Goal: Information Seeking & Learning: Find specific page/section

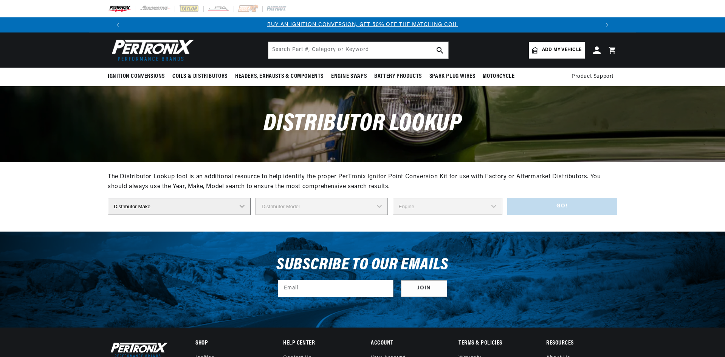
click at [208, 206] on select "Distributor Make Accel Aldon Autolite Bosch Century Chrysler Clark Colt Contine…" at bounding box center [179, 206] width 143 height 17
click at [70, 205] on section "The Distributor Lookup tool is an additional resource to help identify the prop…" at bounding box center [362, 197] width 725 height 70
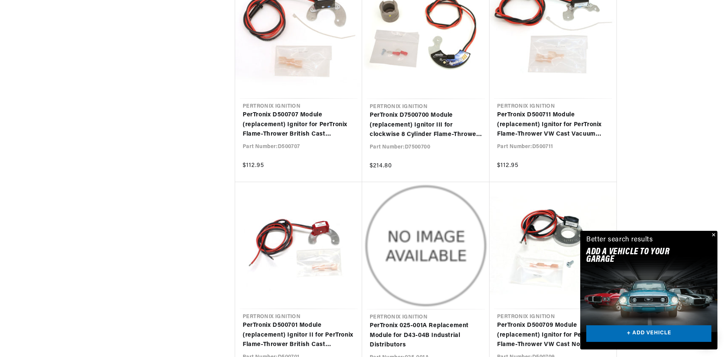
scroll to position [680, 0]
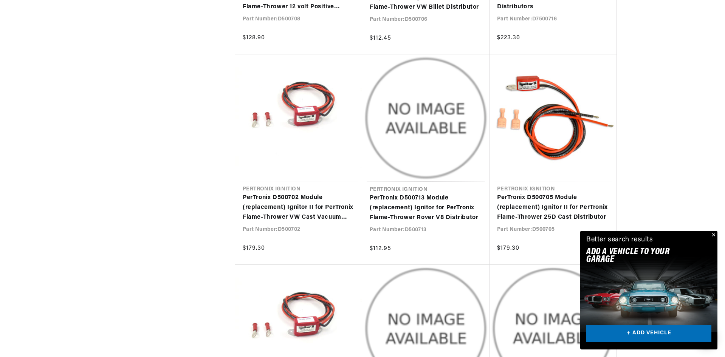
scroll to position [1550, 0]
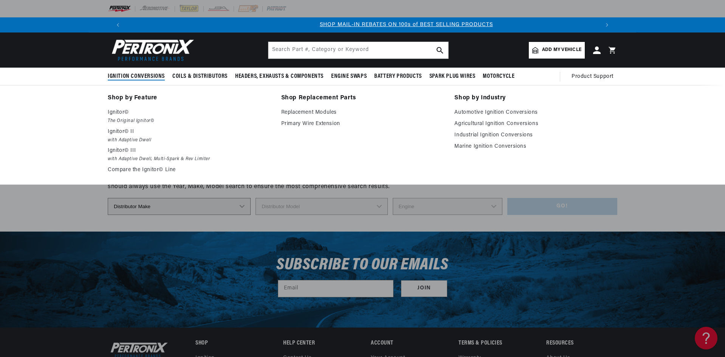
scroll to position [0, 472]
click at [141, 97] on link "Shop by Feature" at bounding box center [189, 98] width 163 height 11
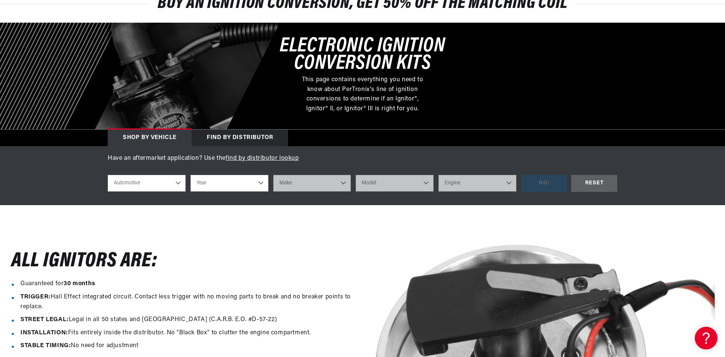
scroll to position [113, 0]
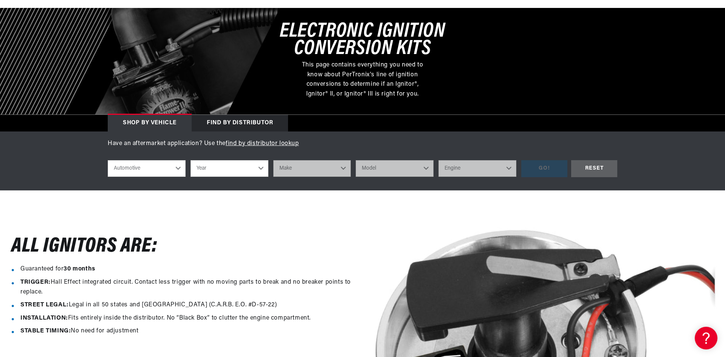
click at [133, 168] on select "Automotive Agricultural Industrial Marine Motorcycle" at bounding box center [147, 168] width 78 height 17
click at [108, 160] on select "Automotive Agricultural Industrial Marine Motorcycle" at bounding box center [147, 168] width 78 height 17
select select "Industrial"
click at [215, 174] on select "Year 1990 1986 1984 1983 1982 1981 1980 1979 1978 1977 1976 1975 1974 1973 1972…" at bounding box center [230, 168] width 78 height 17
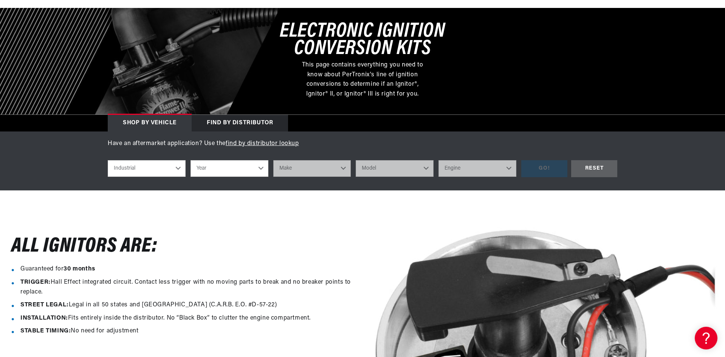
click at [260, 164] on select "Year 1990 1986 1984 1983 1982 1981 1980 1979 1978 1977 1976 1975 1974 1973 1972…" at bounding box center [230, 168] width 78 height 17
select select "1983"
click at [191, 160] on select "Year 1990 1986 1984 1983 1982 1981 1980 1979 1978 1977 1976 1975 1974 1973 1972…" at bounding box center [230, 168] width 78 height 17
click at [312, 168] on select "Make Wisconsin" at bounding box center [312, 168] width 78 height 17
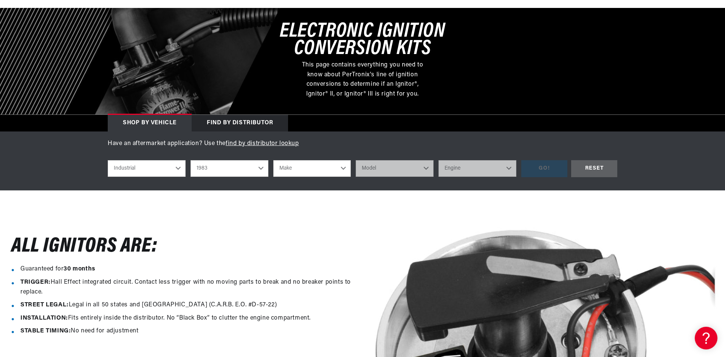
click at [231, 174] on select "1990 1986 1984 1983 1982 1981 1980 1979 1978 1977 1976 1975 1974 1973 1972 1971…" at bounding box center [230, 168] width 78 height 17
click at [191, 160] on select "1990 1986 1984 1983 1982 1981 1980 1979 1978 1977 1976 1975 1974 1973 1972 1971…" at bounding box center [230, 168] width 78 height 17
select select "1986"
click at [302, 170] on select "Make Ford" at bounding box center [312, 168] width 78 height 17
click at [207, 169] on select "1990 1986 1984 1983 1982 1981 1980 1979 1978 1977 1976 1975 1974 1973 1972 1971…" at bounding box center [230, 168] width 78 height 17
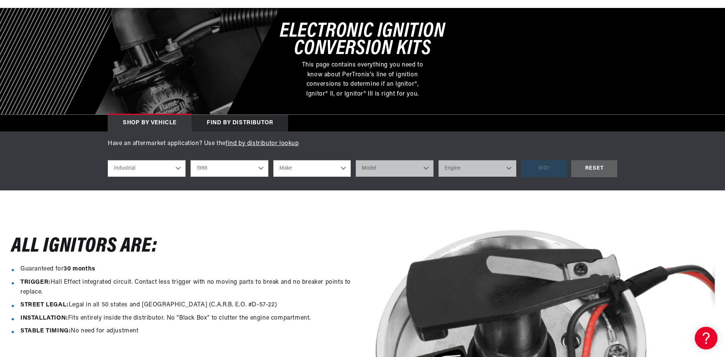
click at [150, 174] on select "Automotive Agricultural Industrial Marine Motorcycle" at bounding box center [147, 168] width 78 height 17
click at [79, 148] on div "Have an aftermarket application? Use the find by distributor lookup shop by veh…" at bounding box center [362, 161] width 725 height 59
click at [143, 167] on select "Automotive Agricultural Industrial Marine Motorcycle" at bounding box center [147, 168] width 78 height 17
click at [108, 160] on select "Automotive Agricultural Industrial Marine Motorcycle" at bounding box center [147, 168] width 78 height 17
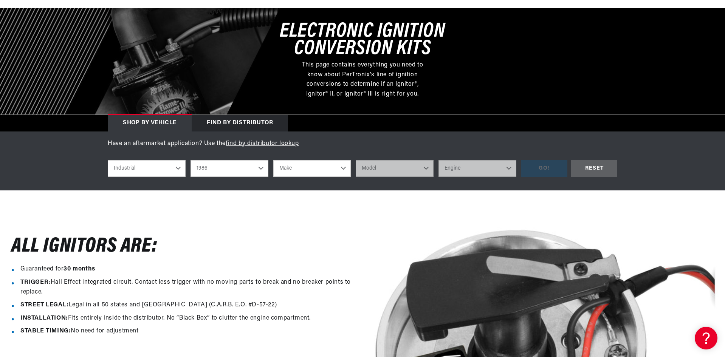
select select "Automotive"
click at [242, 168] on select "1990 1986 1984 1983 1982 1981 1980 1979 1978 1977 1976 1975 1974 1973 1972 1971…" at bounding box center [230, 168] width 78 height 17
drag, startPoint x: 234, startPoint y: 203, endPoint x: 234, endPoint y: 199, distance: 4.6
click at [234, 202] on div "All Ignitors ARe: Guaranteed for 30 months TRIGGER: Hall Effect integrated circ…" at bounding box center [362, 355] width 725 height 329
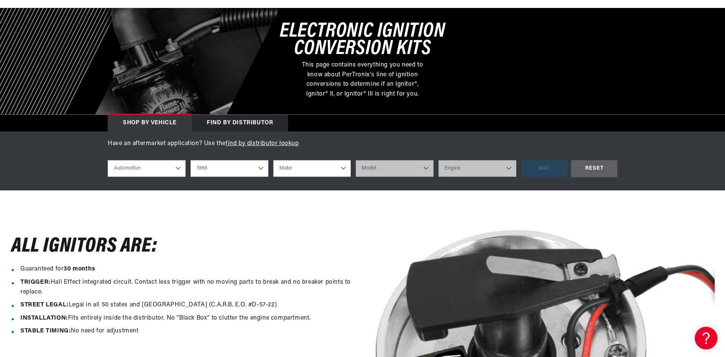
click at [237, 175] on select "2022 2021 2020 2019 2018 2017 2016 2015 2014 2013 2012 2011 2010 2009 2008 2007…" at bounding box center [230, 168] width 78 height 17
click at [191, 160] on select "2022 2021 2020 2019 2018 2017 2016 2015 2014 2013 2012 2011 2010 2009 2008 2007…" at bounding box center [230, 168] width 78 height 17
select select "1969"
click at [299, 166] on select "Make Alfa Romeo American Motors Aston Martin Austin Austin Healey Avanti BMW Bu…" at bounding box center [312, 168] width 78 height 17
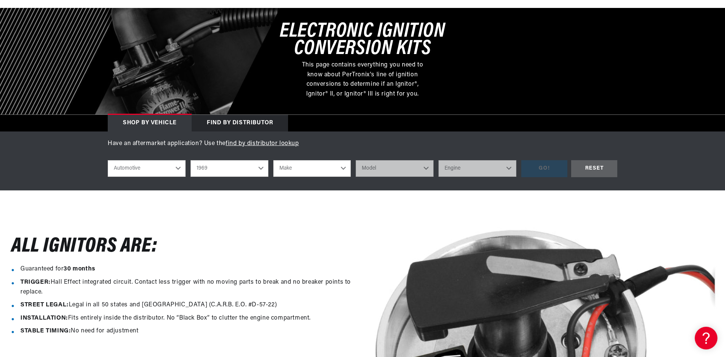
select select "Nissan"
click at [273, 160] on select "Make Alfa Romeo American Motors Aston Martin Austin Austin Healey Avanti BMW Bu…" at bounding box center [312, 168] width 78 height 17
select select "Nissan"
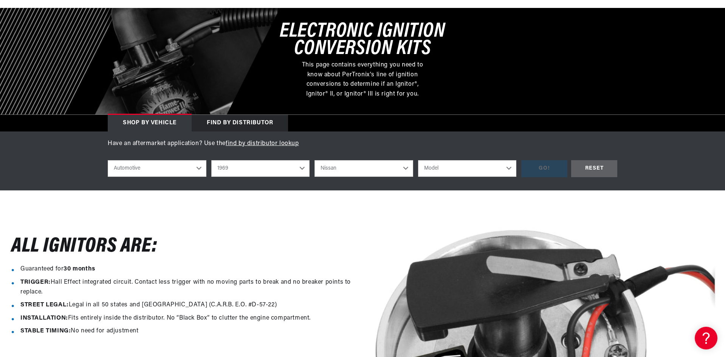
click at [381, 172] on select "Alfa Romeo American Motors Aston Martin Austin Austin Healey Avanti BMW Buick C…" at bounding box center [364, 168] width 99 height 17
click at [313, 215] on div "All Ignitors ARe: Guaranteed for 30 months TRIGGER: Hall Effect integrated circ…" at bounding box center [181, 355] width 363 height 302
click at [448, 165] on select "Model 510 521 Pickup" at bounding box center [467, 168] width 99 height 17
click at [457, 163] on select "Model 510 521 Pickup" at bounding box center [467, 168] width 99 height 17
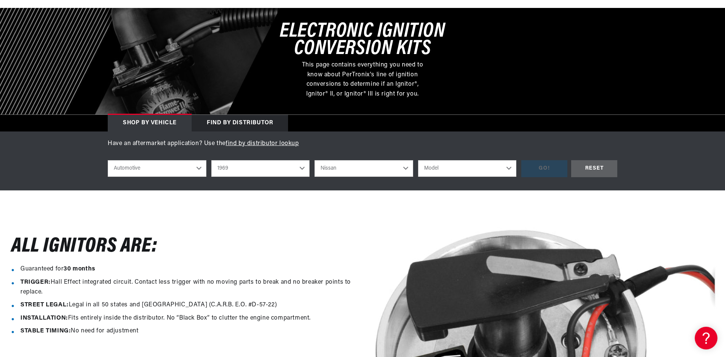
select select "521-Pickup"
click at [418, 160] on select "Model 510 521 Pickup" at bounding box center [467, 168] width 99 height 17
select select "521-Pickup"
click at [550, 171] on div "GO!" at bounding box center [544, 168] width 46 height 17
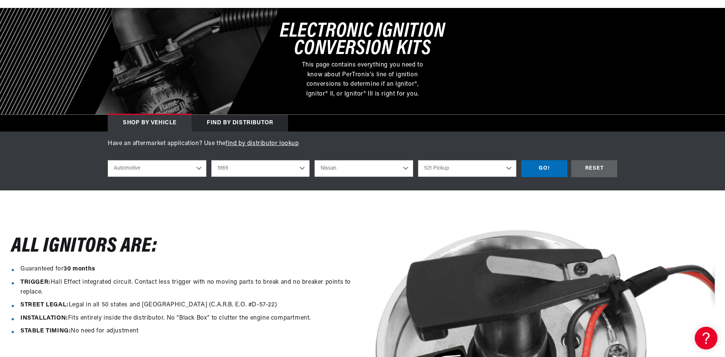
click at [256, 164] on select "2022 2021 2020 2019 2018 2017 2016 2015 2014 2013 2012 2011 2010 2009 2008 2007…" at bounding box center [260, 168] width 99 height 17
click at [211, 160] on select "2022 2021 2020 2019 2018 2017 2016 2015 2014 2013 2012 2011 2010 2009 2008 2007…" at bounding box center [260, 168] width 99 height 17
select select "1974"
click at [461, 175] on select "Model 260Z 610 620 Pickup 710 B210" at bounding box center [467, 168] width 99 height 17
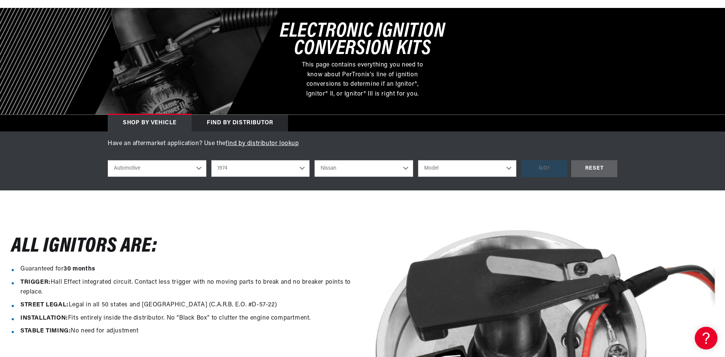
click at [462, 160] on select "Model 260Z 610 620 Pickup 710 B210" at bounding box center [467, 168] width 99 height 17
click at [494, 163] on select "Model 260Z 610 620 Pickup 710 B210" at bounding box center [467, 168] width 99 height 17
select select "620-Pickup"
click at [418, 160] on select "Model 260Z 610 620 Pickup 710 B210" at bounding box center [467, 168] width 99 height 17
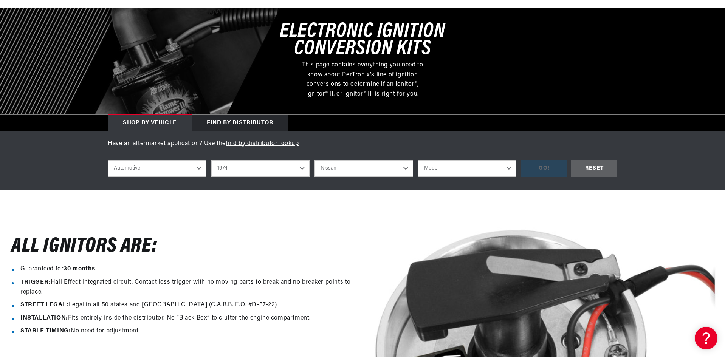
select select "620-Pickup"
click at [547, 166] on div "GO!" at bounding box center [544, 168] width 46 height 17
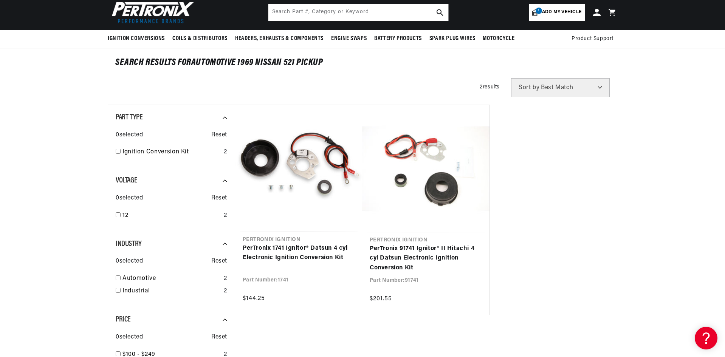
scroll to position [0, 472]
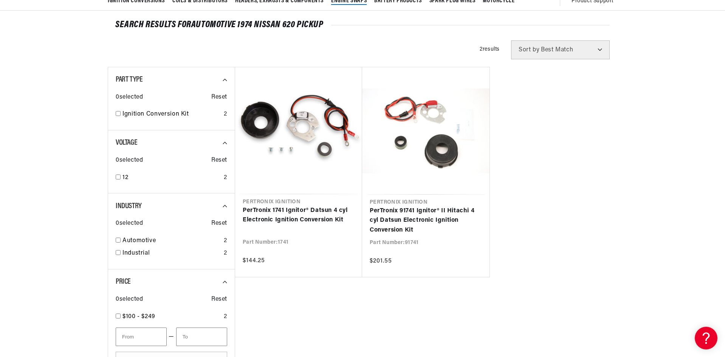
scroll to position [0, 472]
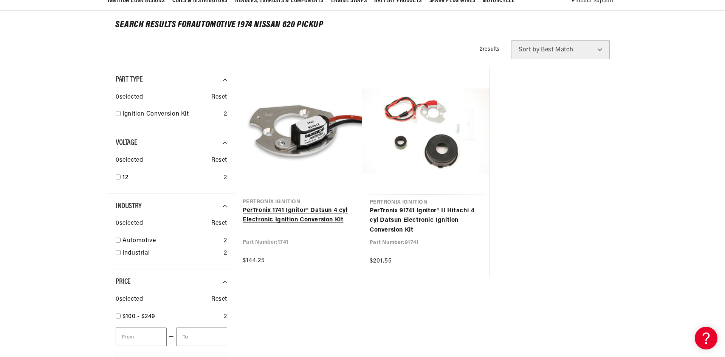
click at [320, 211] on link "PerTronix 1741 Ignitor® Datsun 4 cyl Electronic Ignition Conversion Kit" at bounding box center [299, 215] width 112 height 19
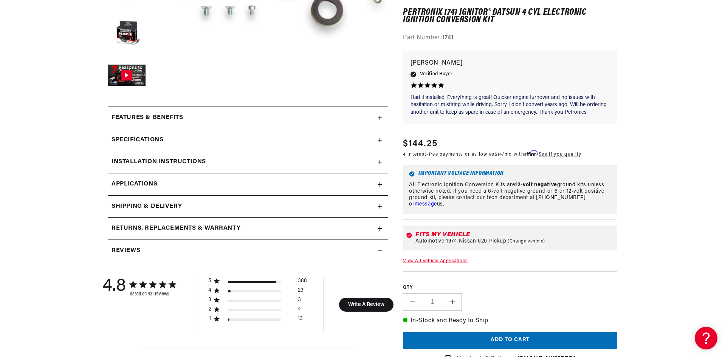
scroll to position [0, 472]
click at [155, 187] on span "Applications" at bounding box center [135, 185] width 46 height 10
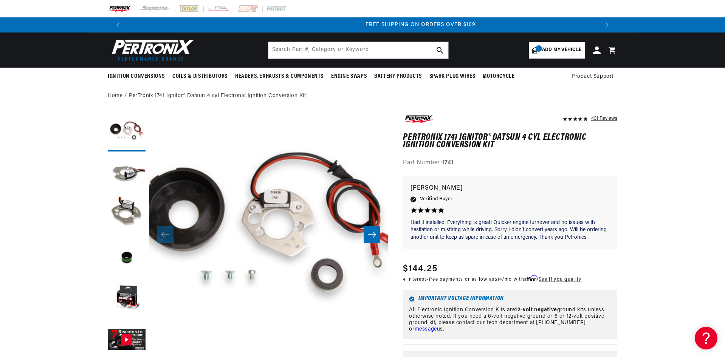
scroll to position [0, 944]
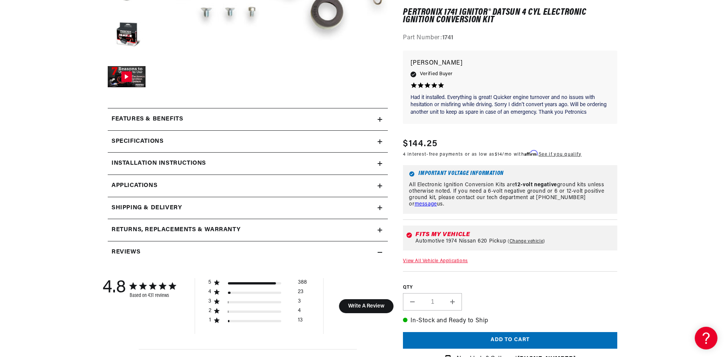
scroll to position [265, 0]
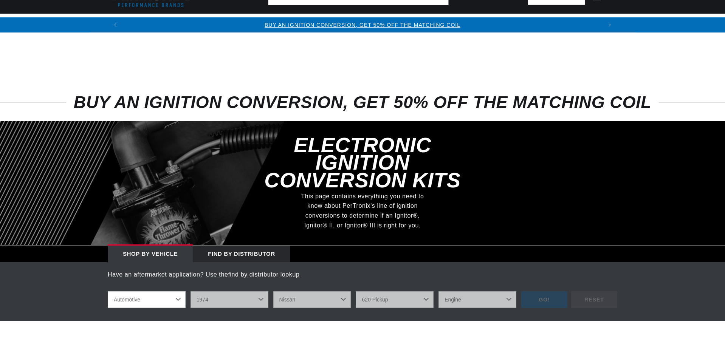
select select "RideType"
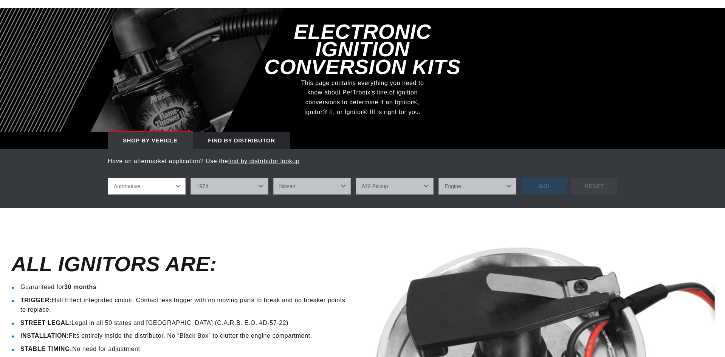
scroll to position [113, 0]
select select "1974"
select select "Nissan"
select select "620-Pickup"
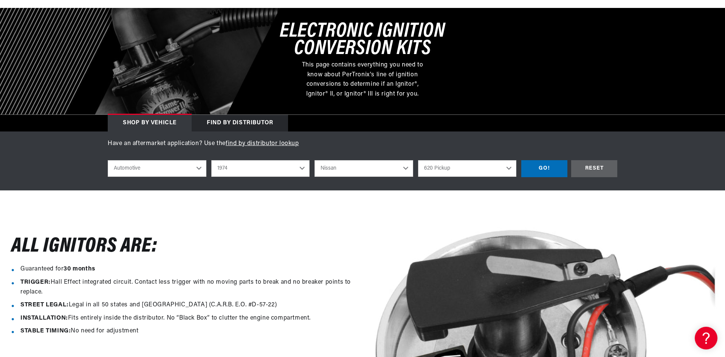
scroll to position [0, 0]
click at [466, 169] on select "260Z 610 620 Pickup 710 B210" at bounding box center [467, 168] width 99 height 17
click at [270, 161] on select "2022 2021 2020 2019 2018 2017 2016 2015 2014 2013 2012 2011 2010 2009 2008 2007…" at bounding box center [260, 168] width 99 height 17
click at [211, 160] on select "2022 2021 2020 2019 2018 2017 2016 2015 2014 2013 2012 2011 2010 2009 2008 2007…" at bounding box center [260, 168] width 99 height 17
select select "1970"
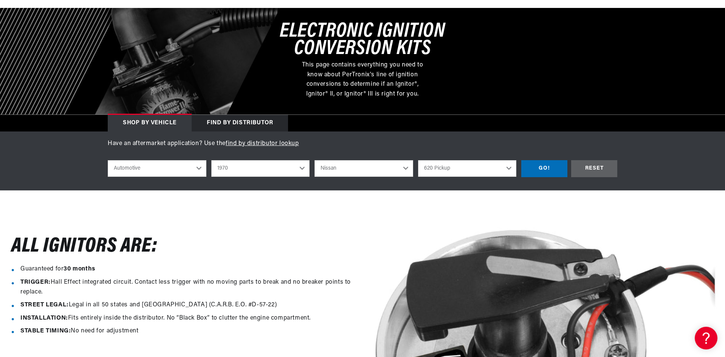
select select "Model"
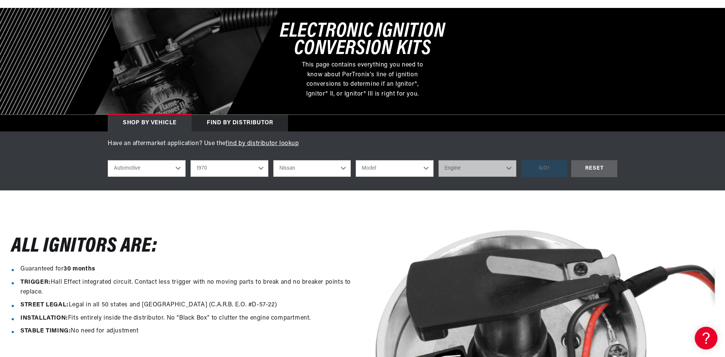
click at [403, 175] on select "Model 240Z" at bounding box center [395, 168] width 78 height 17
click at [248, 171] on select "2022 2021 2020 2019 2018 2017 2016 2015 2014 2013 2012 2011 2010 2009 2008 2007…" at bounding box center [230, 168] width 78 height 17
click at [191, 160] on select "2022 2021 2020 2019 2018 2017 2016 2015 2014 2013 2012 2011 2010 2009 2008 2007…" at bounding box center [230, 168] width 78 height 17
click at [383, 169] on select "Model 240Z" at bounding box center [395, 168] width 78 height 17
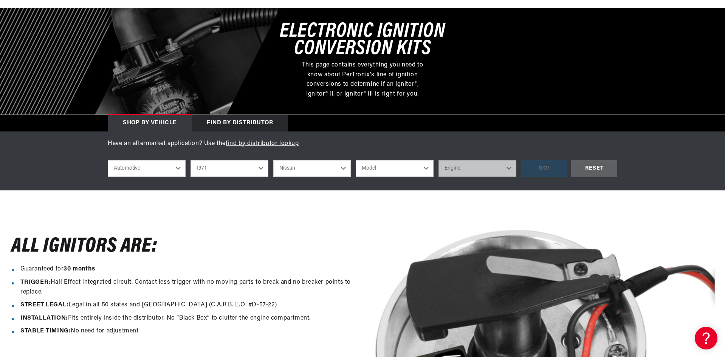
click at [232, 173] on select "2022 2021 2020 2019 2018 2017 2016 2015 2014 2013 2012 2011 2010 2009 2008 2007…" at bounding box center [230, 168] width 78 height 17
click at [191, 160] on select "2022 2021 2020 2019 2018 2017 2016 2015 2014 2013 2012 2011 2010 2009 2008 2007…" at bounding box center [230, 168] width 78 height 17
click at [395, 170] on select "Model 240Z" at bounding box center [395, 168] width 78 height 17
click at [242, 167] on select "2022 2021 2020 2019 2018 2017 2016 2015 2014 2013 2012 2011 2010 2009 2008 2007…" at bounding box center [230, 168] width 78 height 17
click at [191, 160] on select "2022 2021 2020 2019 2018 2017 2016 2015 2014 2013 2012 2011 2010 2009 2008 2007…" at bounding box center [230, 168] width 78 height 17
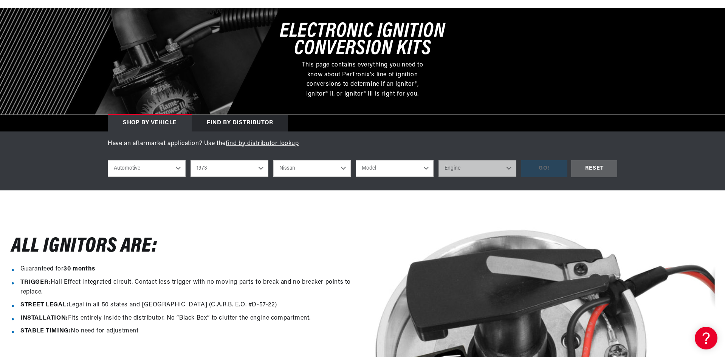
select select "1974"
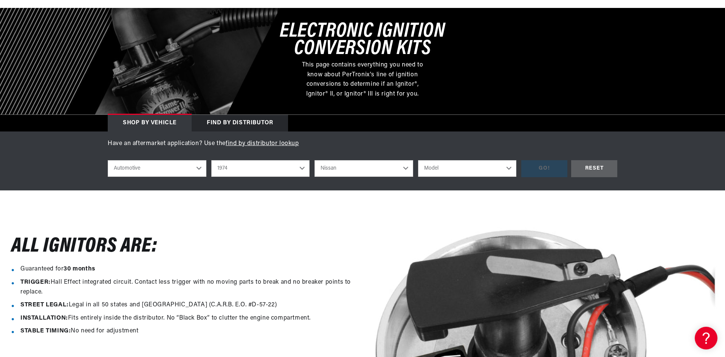
click at [431, 169] on select "Model 260Z 610 620 Pickup 710 B210" at bounding box center [467, 168] width 99 height 17
click at [494, 170] on select "Model 260Z 610 620 Pickup 710 B210" at bounding box center [467, 168] width 99 height 17
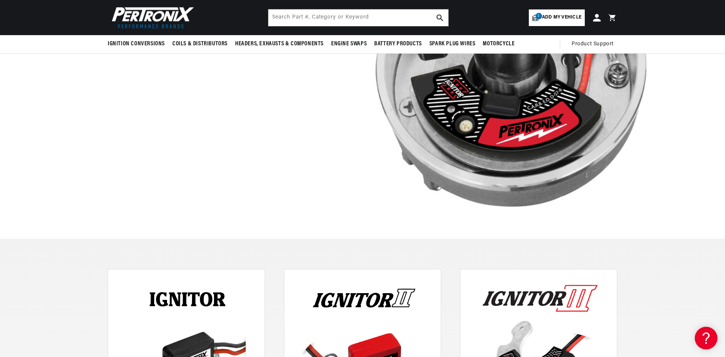
scroll to position [151, 0]
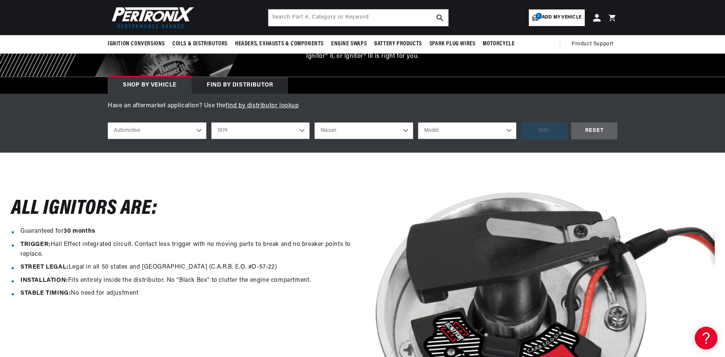
click at [454, 132] on select "Model 260Z 610 620 Pickup 710 B210" at bounding box center [467, 130] width 99 height 17
select select "620-Pickup"
click at [418, 122] on select "Model 260Z 610 620 Pickup 710 B210" at bounding box center [467, 130] width 99 height 17
select select "620-Pickup"
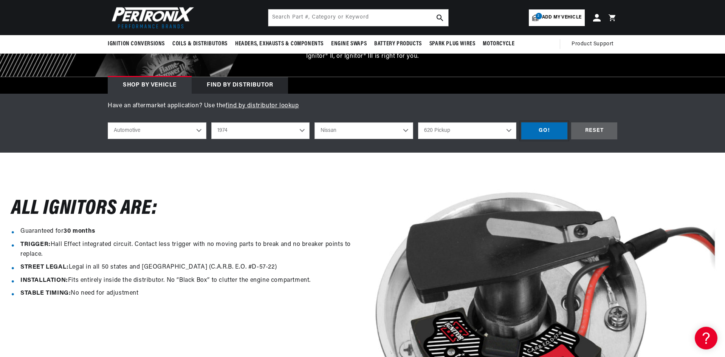
click at [541, 136] on div "GO!" at bounding box center [544, 130] width 46 height 17
